Goal: Transaction & Acquisition: Purchase product/service

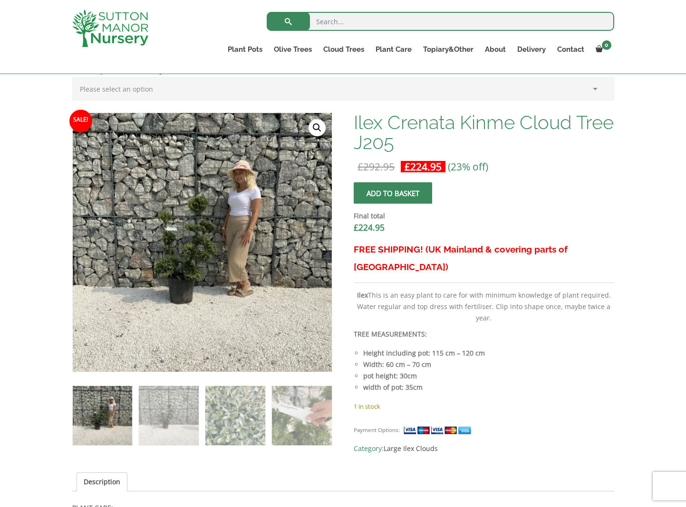
scroll to position [263, 0]
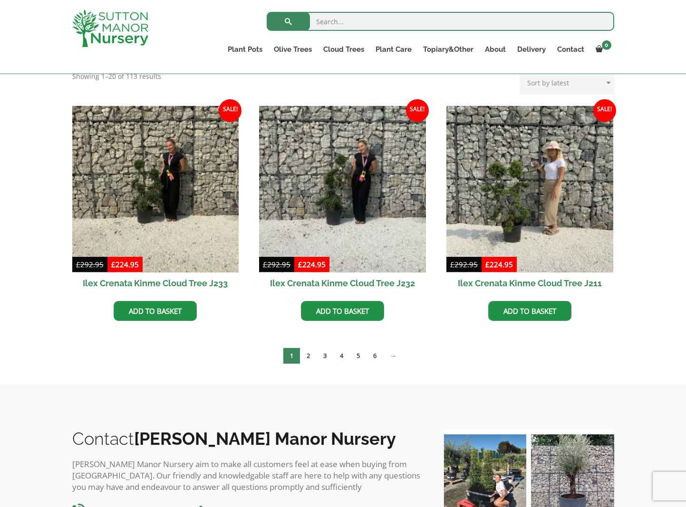
scroll to position [212, 0]
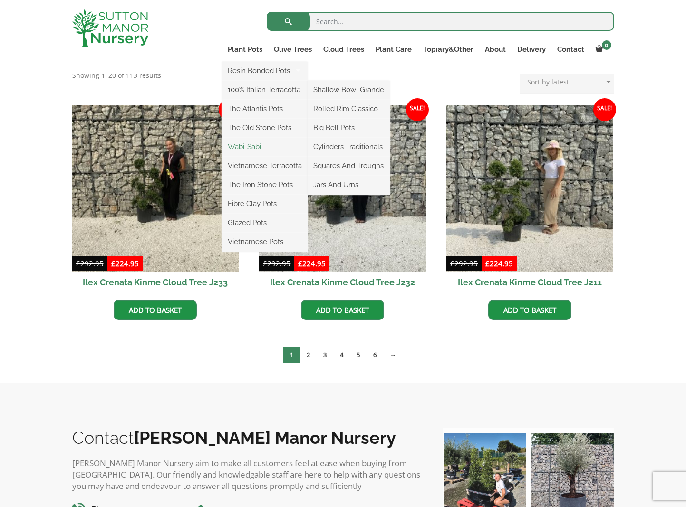
click at [252, 145] on link "Wabi-Sabi" at bounding box center [265, 147] width 86 height 14
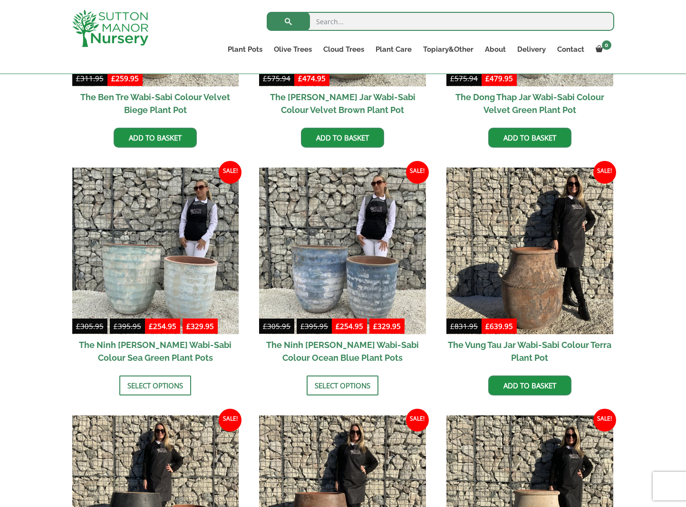
scroll to position [647, 0]
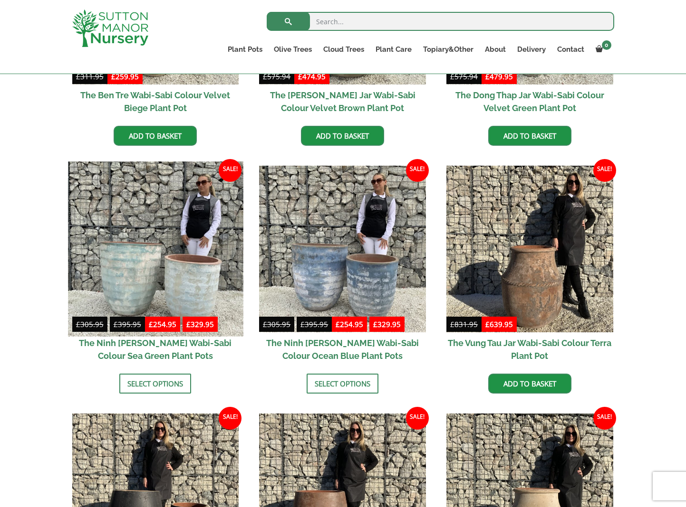
click at [137, 251] on img at bounding box center [155, 249] width 175 height 175
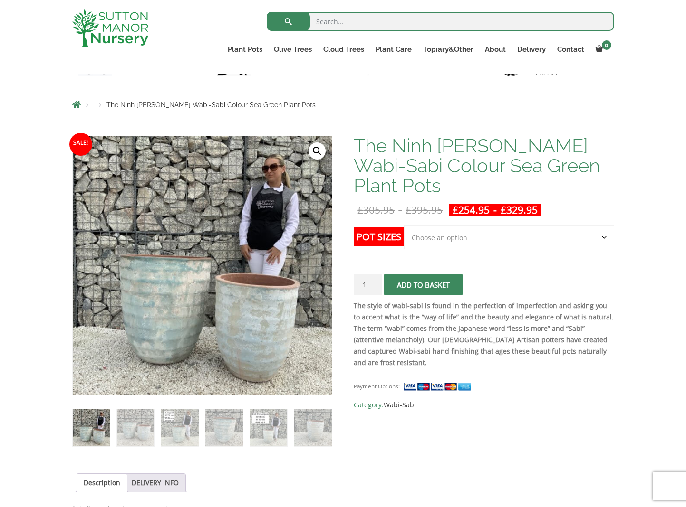
scroll to position [90, 0]
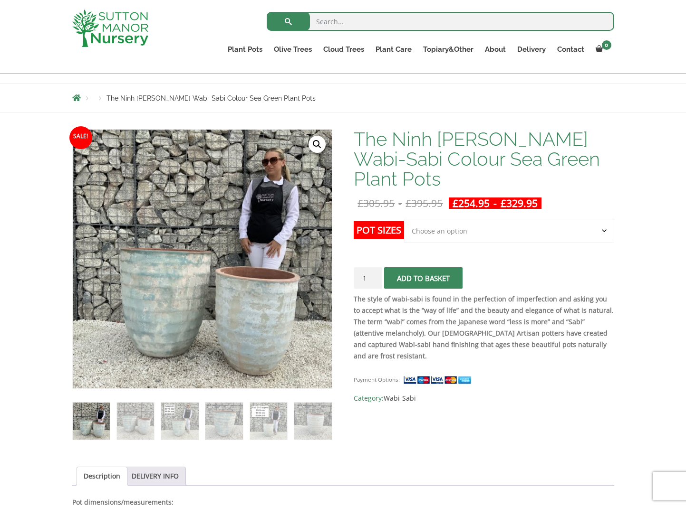
click at [516, 219] on select "Choose an option Click here to buy the 2nd to Largest Pot In The Picture Click …" at bounding box center [509, 231] width 210 height 24
select select "Click here to buy the Largest pot In The Picture"
click at [404, 219] on select "Choose an option Click here to buy the 2nd to Largest Pot In The Picture Click …" at bounding box center [509, 231] width 210 height 24
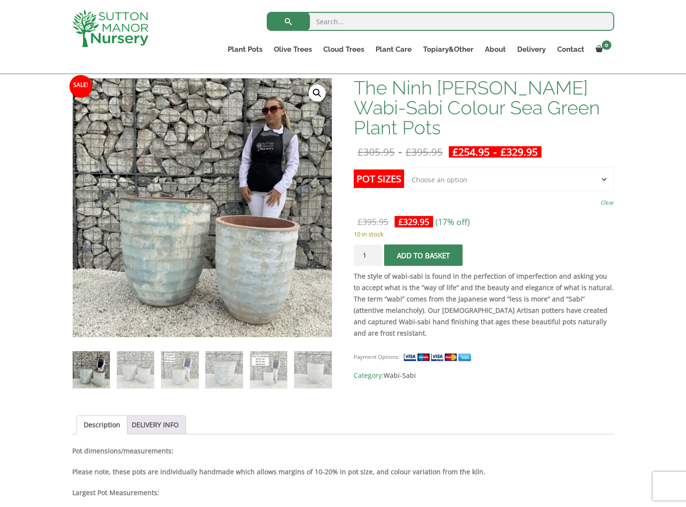
scroll to position [134, 0]
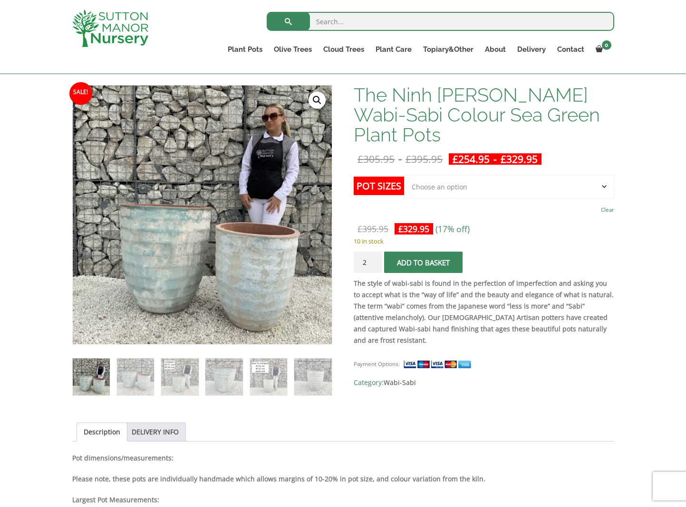
click at [374, 252] on input "2" at bounding box center [367, 262] width 29 height 21
click at [374, 252] on input "3" at bounding box center [367, 262] width 29 height 21
type input "4"
click at [374, 252] on input "4" at bounding box center [367, 262] width 29 height 21
click at [424, 252] on button "Add to basket" at bounding box center [423, 262] width 78 height 21
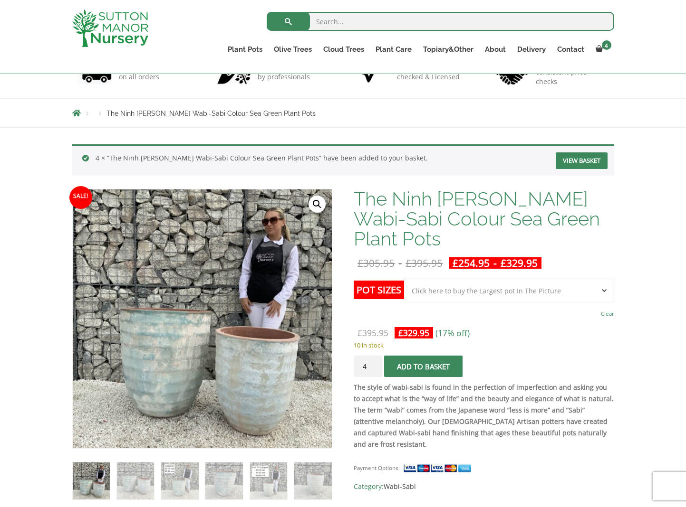
scroll to position [72, 0]
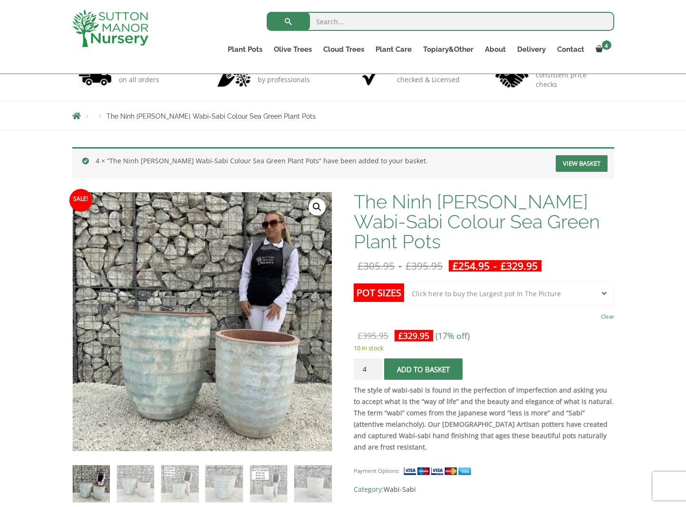
click at [582, 166] on link "View basket" at bounding box center [581, 163] width 52 height 17
